Goal: Find specific page/section: Find specific page/section

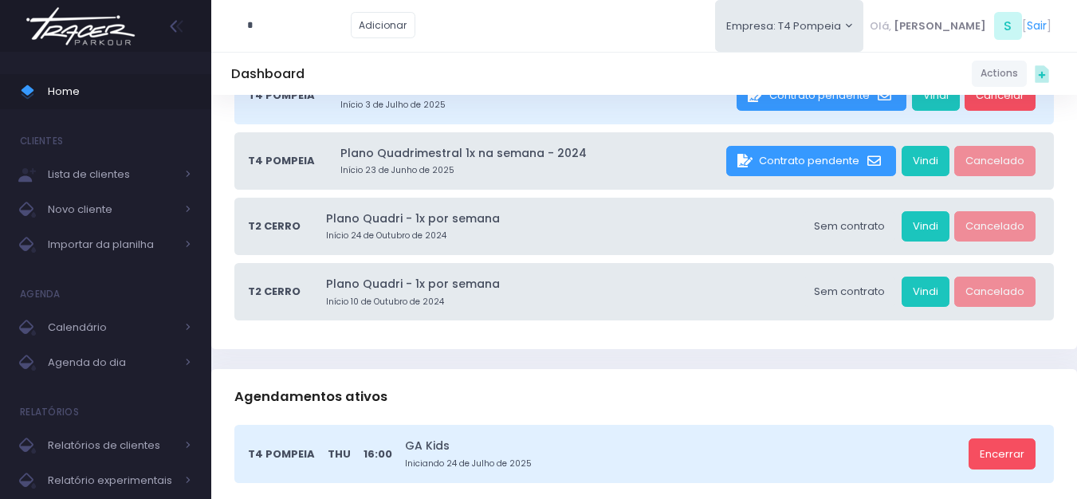
scroll to position [239, 0]
click at [122, 22] on img at bounding box center [80, 26] width 121 height 56
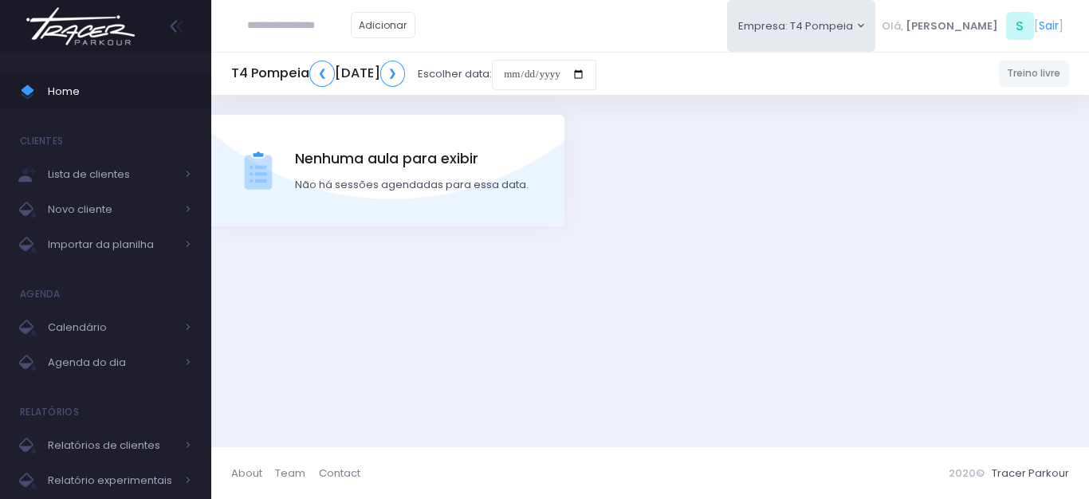
click at [149, 32] on div at bounding box center [105, 26] width 211 height 52
click at [115, 30] on img at bounding box center [80, 26] width 121 height 56
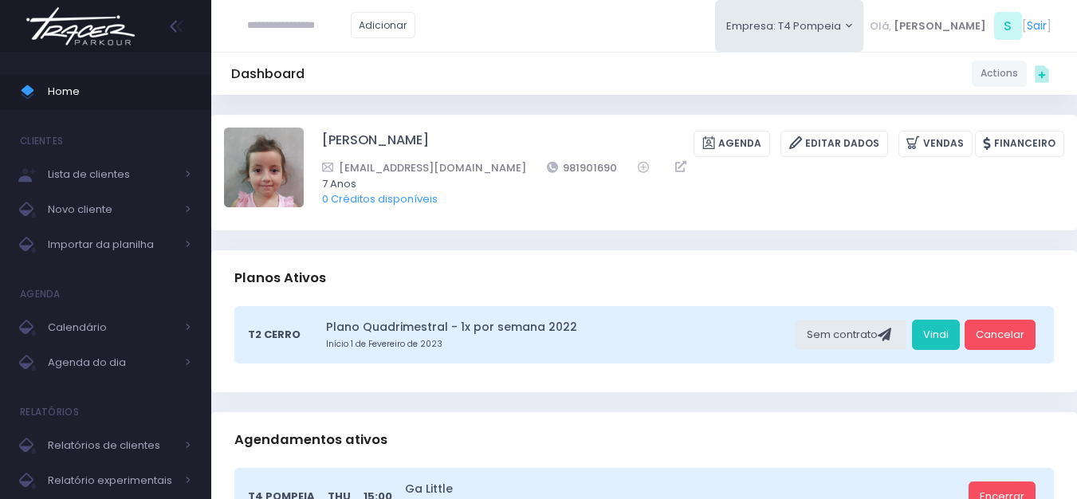
click at [122, 22] on img at bounding box center [80, 26] width 121 height 56
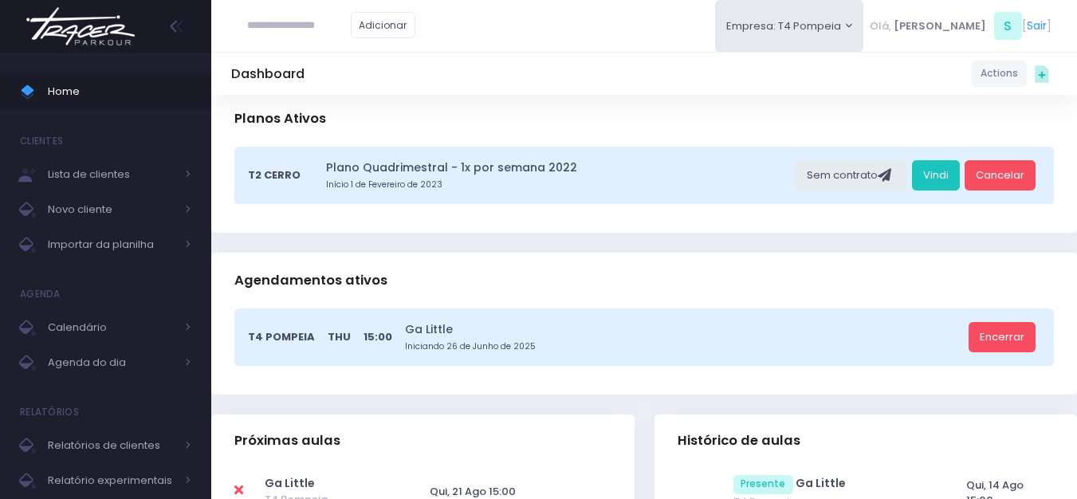
scroll to position [159, 0]
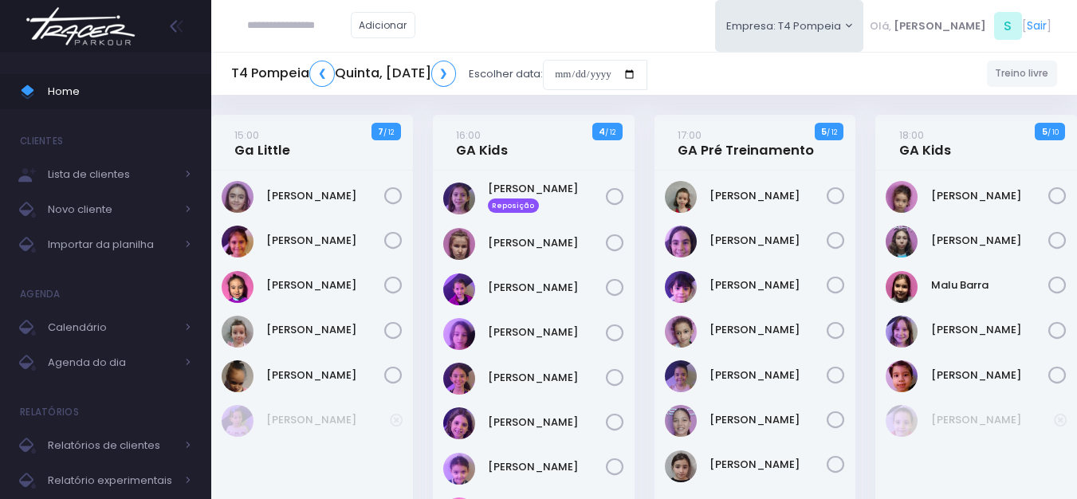
click at [260, 33] on input "text" at bounding box center [299, 25] width 104 height 30
paste input "**********"
type input "**********"
drag, startPoint x: 303, startPoint y: 31, endPoint x: 166, endPoint y: 26, distance: 137.2
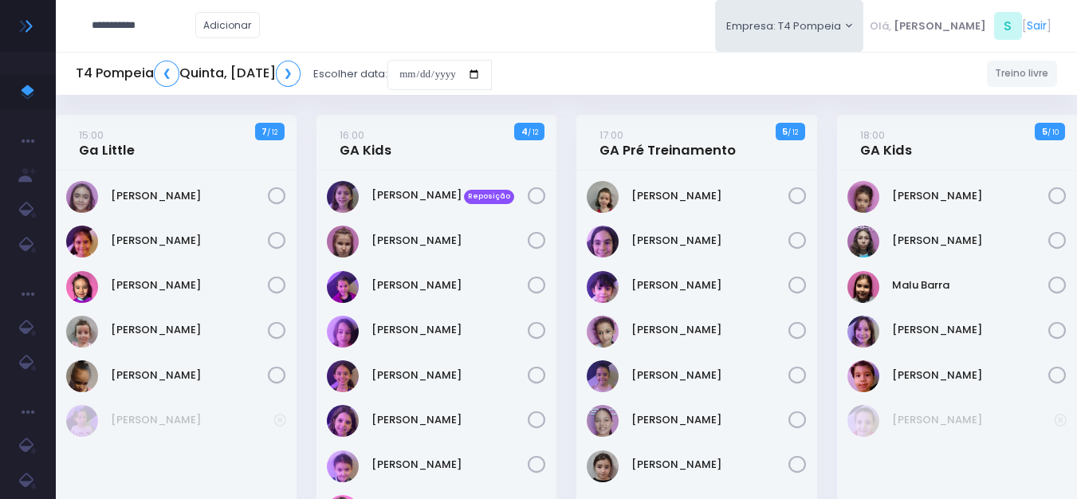
type input "**********"
click input "submit" at bounding box center [0, 0] width 0 height 0
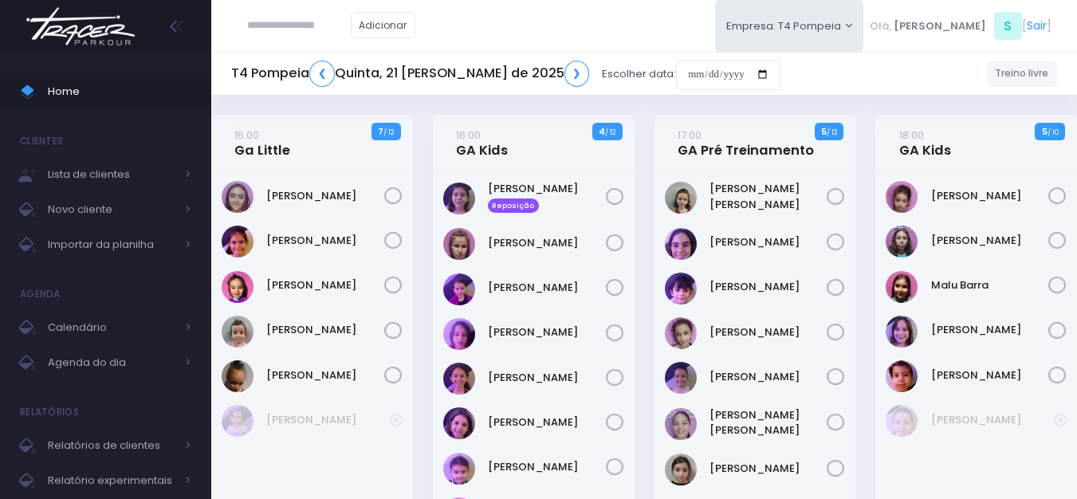
click at [116, 17] on img at bounding box center [80, 26] width 121 height 56
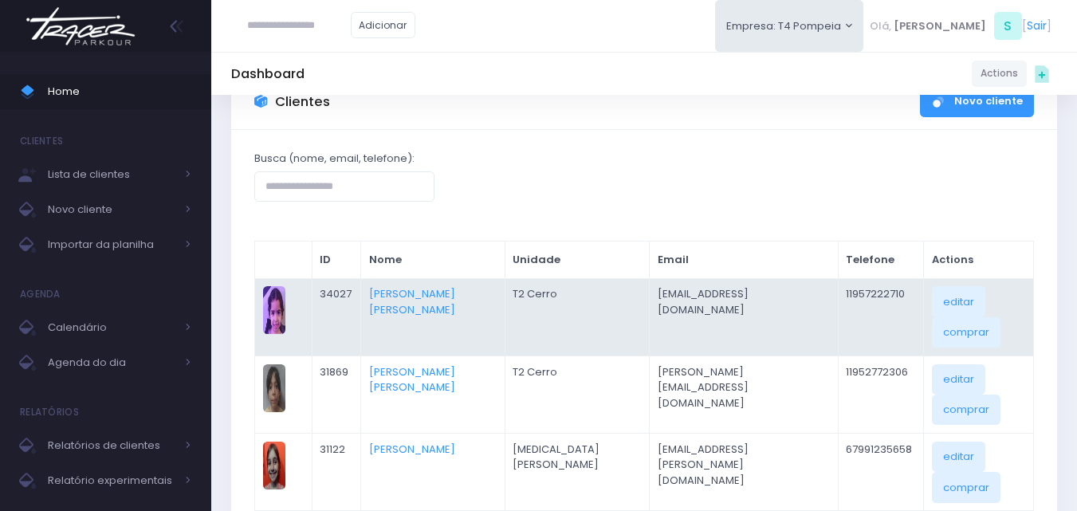
scroll to position [239, 0]
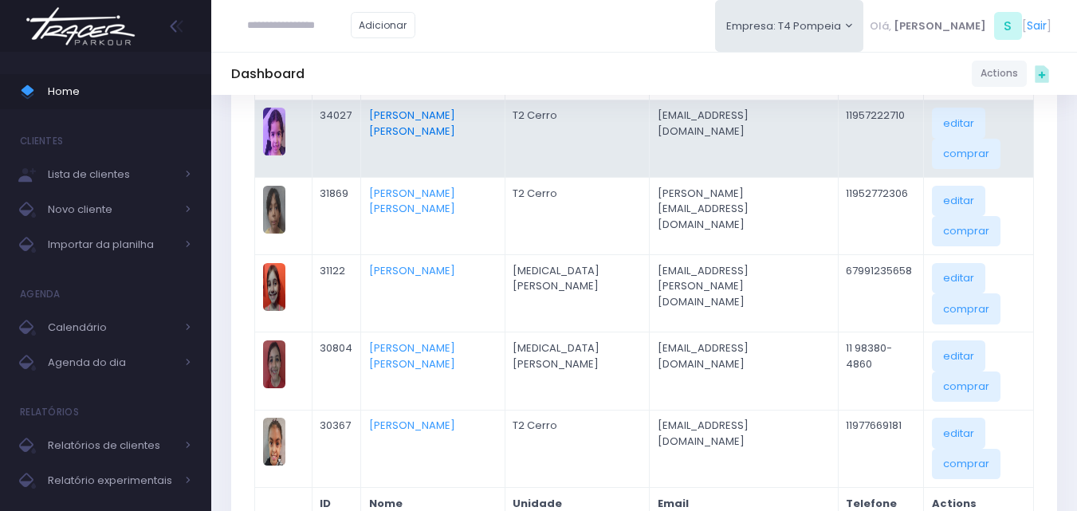
click at [413, 113] on link "Clara Souza Ramos De Oliveira" at bounding box center [412, 123] width 86 height 31
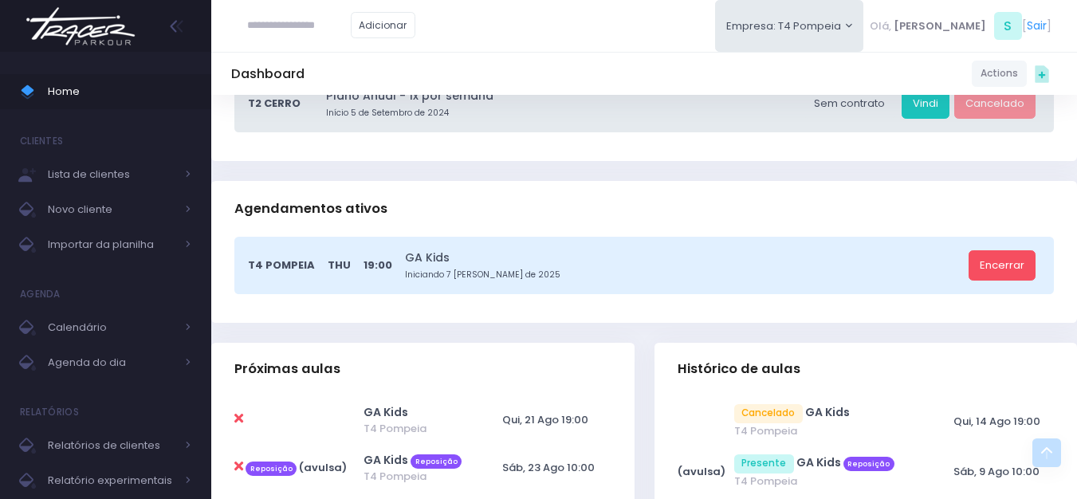
scroll to position [159, 0]
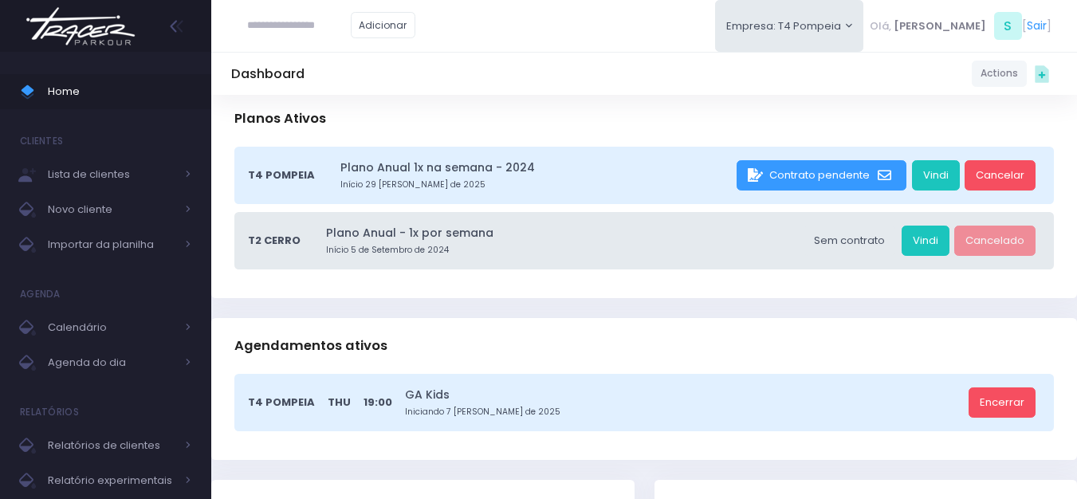
click at [123, 37] on img at bounding box center [80, 26] width 121 height 56
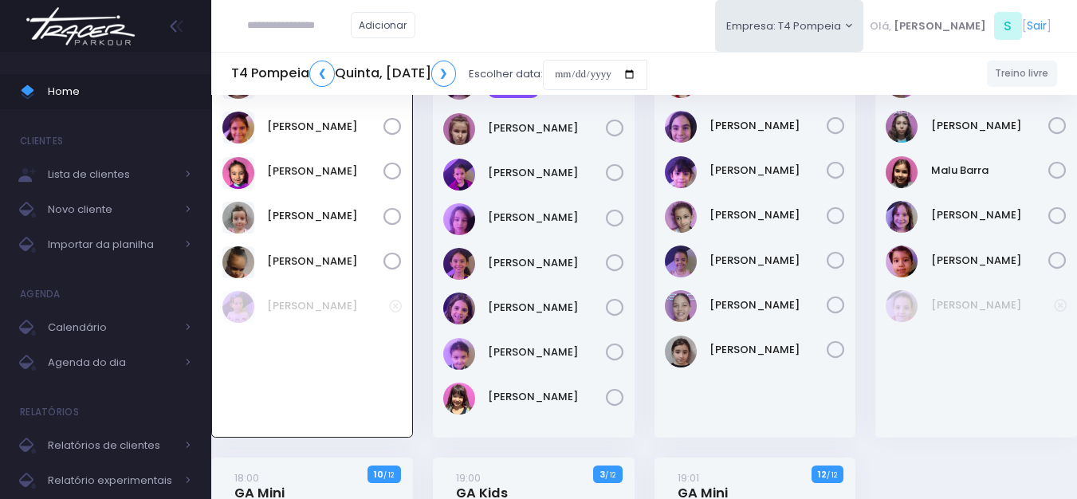
scroll to position [35, 0]
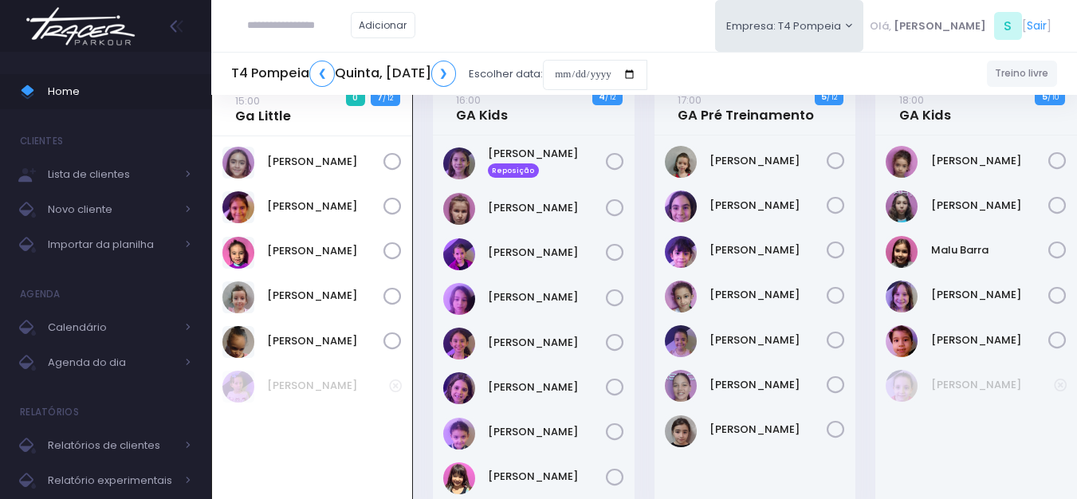
click at [111, 19] on img at bounding box center [80, 26] width 121 height 56
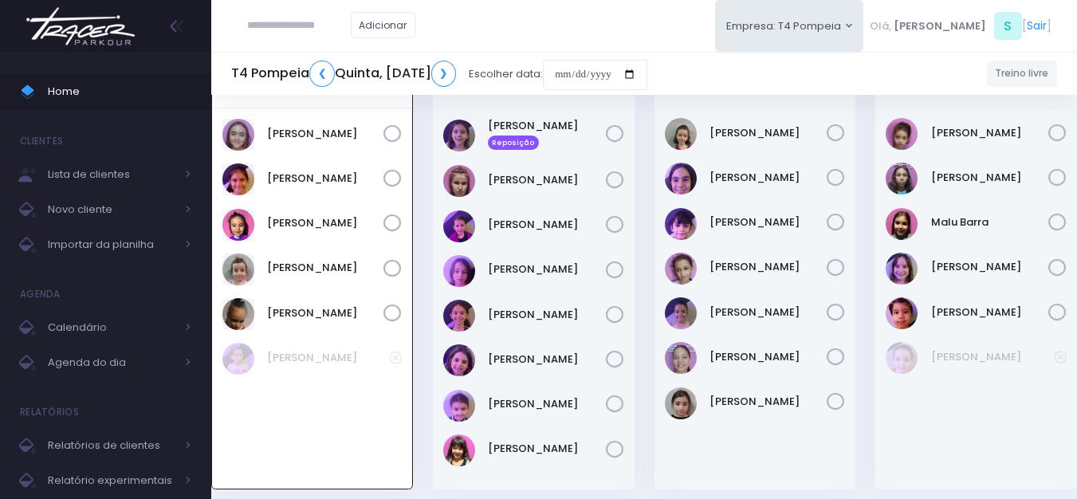
scroll to position [35, 0]
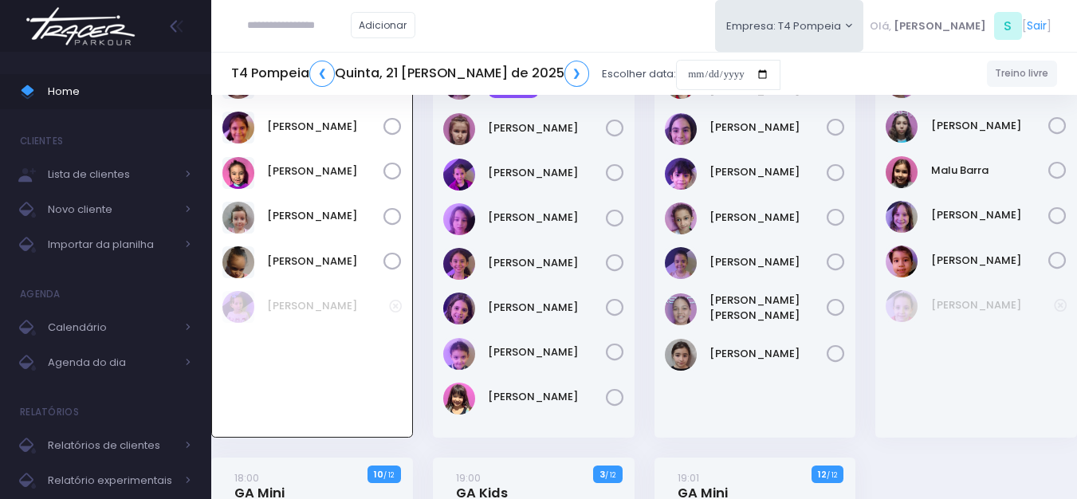
scroll to position [115, 0]
